Goal: Task Accomplishment & Management: Manage account settings

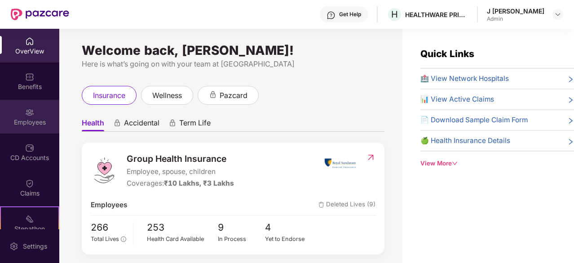
click at [39, 118] on div "Employees" at bounding box center [29, 122] width 59 height 9
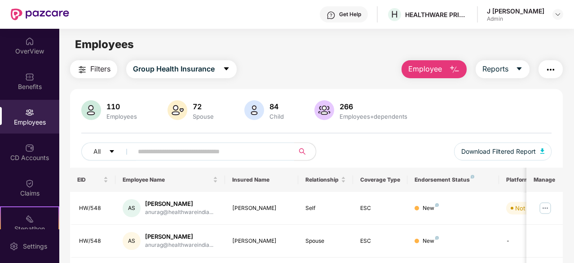
click at [182, 151] on input "text" at bounding box center [210, 151] width 144 height 13
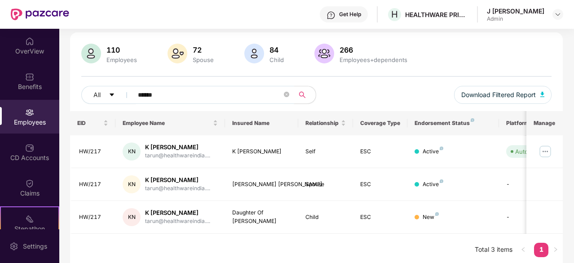
scroll to position [58, 0]
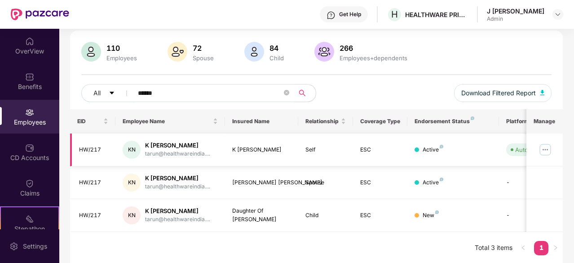
type input "******"
click at [549, 145] on img at bounding box center [545, 149] width 14 height 14
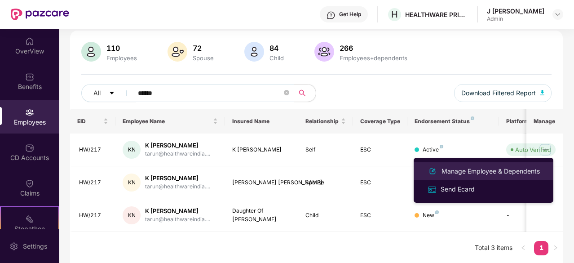
click at [486, 174] on div "Manage Employee & Dependents" at bounding box center [491, 171] width 102 height 10
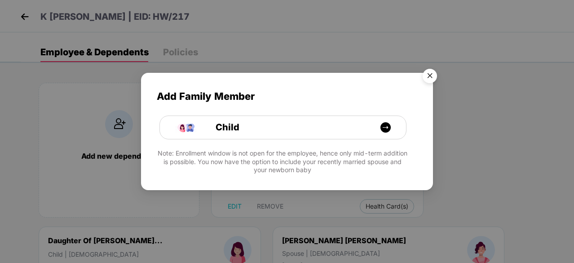
click at [433, 67] on img "Close" at bounding box center [430, 77] width 25 height 25
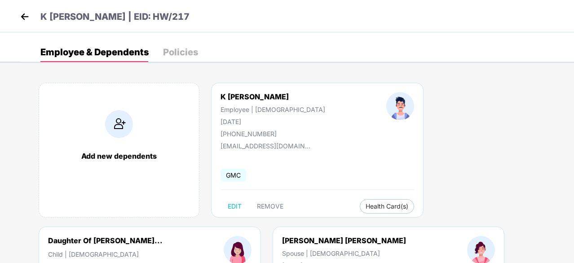
scroll to position [120, 0]
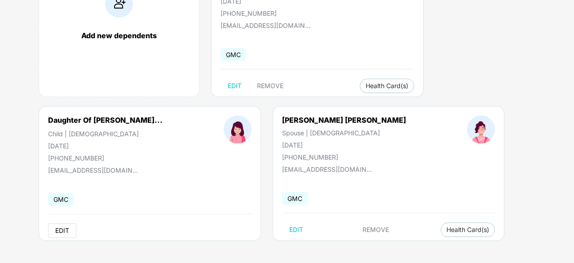
click at [62, 227] on span "EDIT" at bounding box center [62, 230] width 14 height 7
select select "*****"
select select "******"
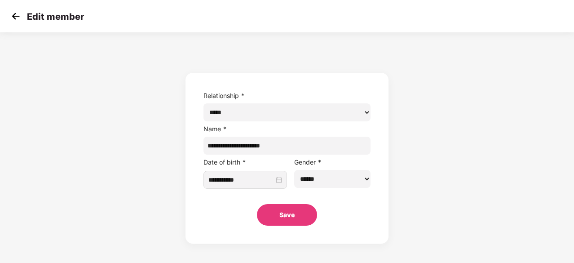
scroll to position [0, 0]
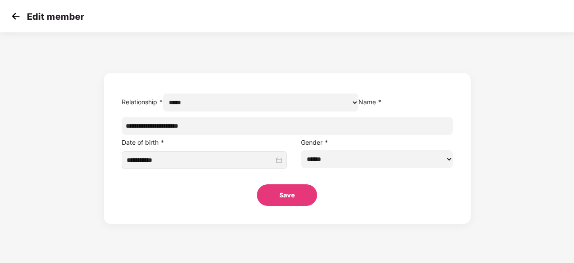
click at [283, 135] on input "**********" at bounding box center [287, 126] width 331 height 18
type input "*****"
click at [294, 206] on button "Save" at bounding box center [287, 195] width 60 height 22
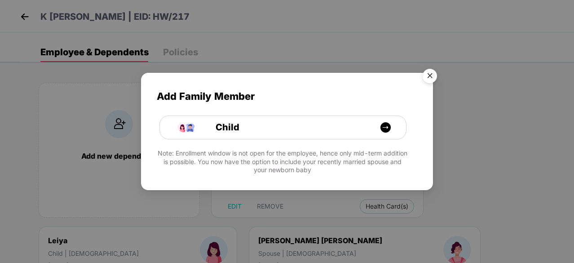
click at [424, 72] on img "Close" at bounding box center [430, 77] width 25 height 25
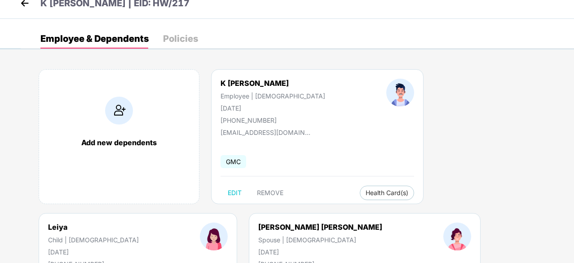
scroll to position [13, 0]
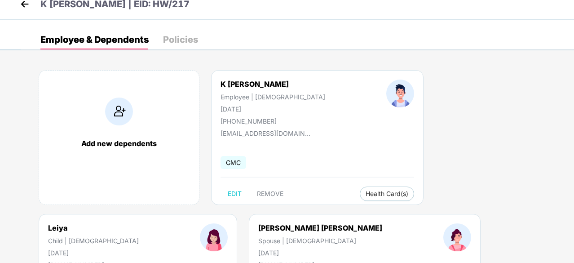
click at [94, 44] on div "Employee & Dependents" at bounding box center [94, 39] width 108 height 9
click at [23, 1] on img at bounding box center [24, 3] width 13 height 13
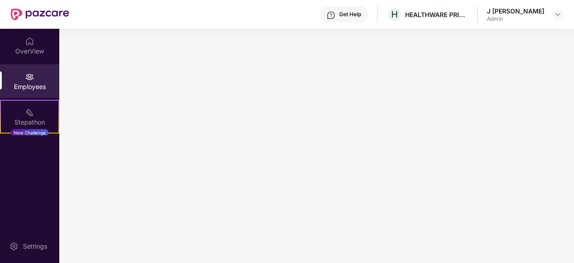
scroll to position [0, 0]
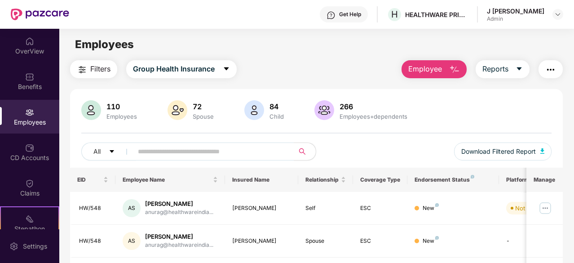
click at [552, 16] on div "J [PERSON_NAME] Admin" at bounding box center [525, 15] width 76 height 16
click at [561, 13] on img at bounding box center [558, 14] width 7 height 7
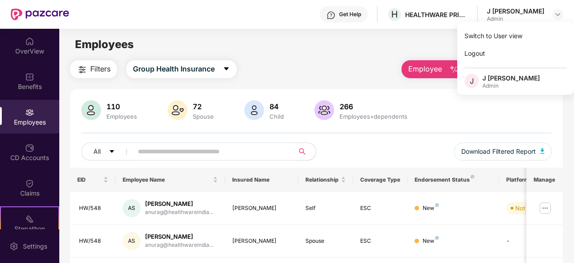
click at [349, 51] on div "Employees" at bounding box center [316, 44] width 515 height 17
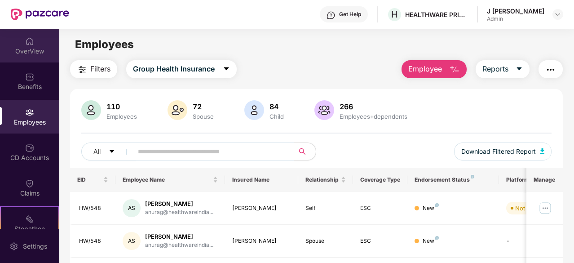
click at [20, 46] on div "OverView" at bounding box center [29, 46] width 59 height 34
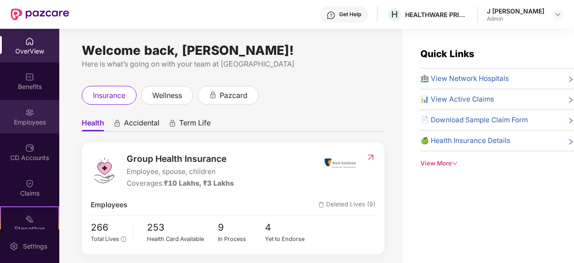
click at [32, 105] on div "Employees" at bounding box center [29, 117] width 59 height 34
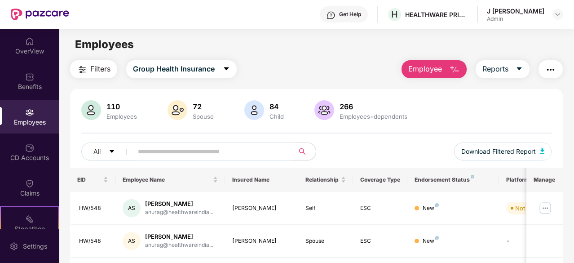
scroll to position [18, 0]
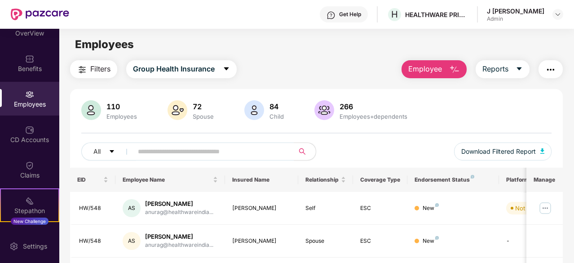
click at [553, 10] on div at bounding box center [558, 14] width 11 height 11
click at [556, 12] on img at bounding box center [558, 14] width 7 height 7
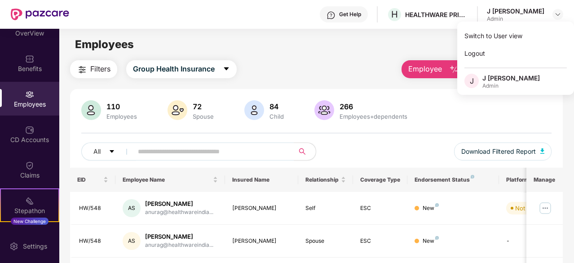
click at [269, 49] on div "Employees" at bounding box center [316, 44] width 515 height 17
